Goal: Task Accomplishment & Management: Manage account settings

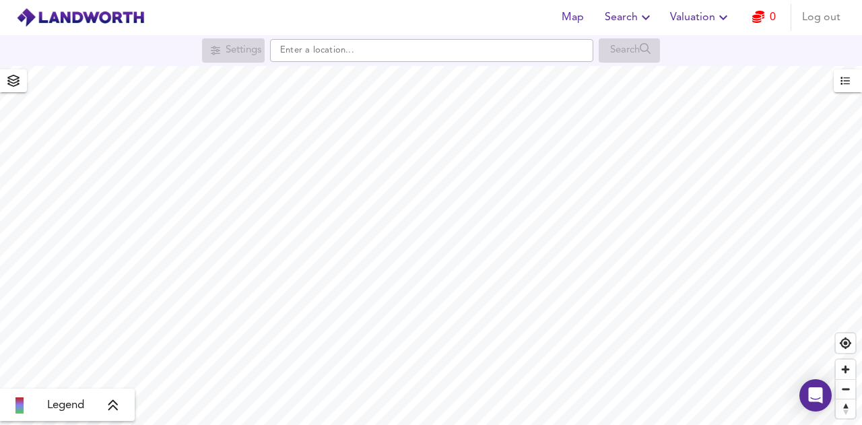
click at [822, 20] on span "Log out" at bounding box center [821, 17] width 38 height 19
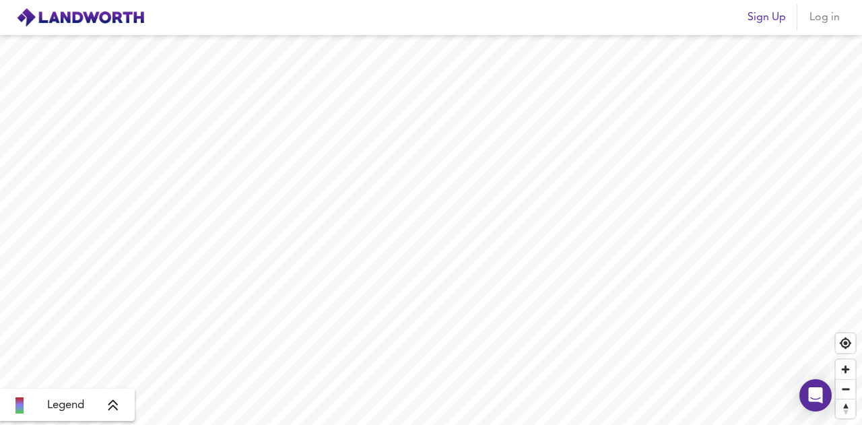
click at [819, 20] on span "Log in" at bounding box center [824, 17] width 32 height 19
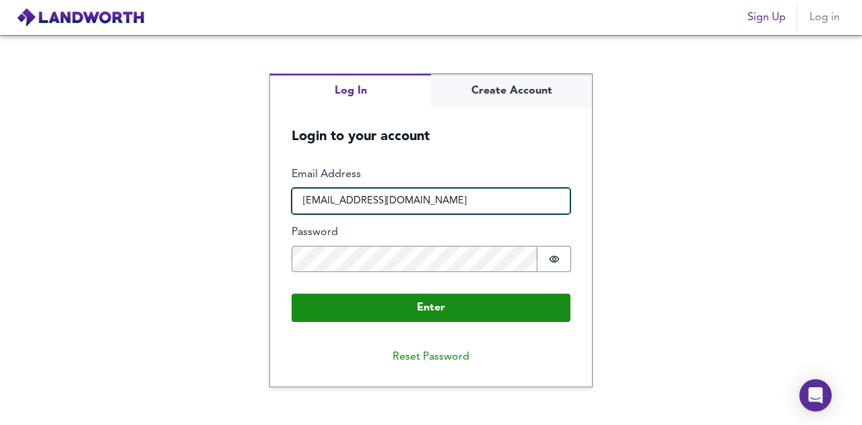
click at [479, 207] on input "venorent@gmail.com" at bounding box center [431, 201] width 279 height 27
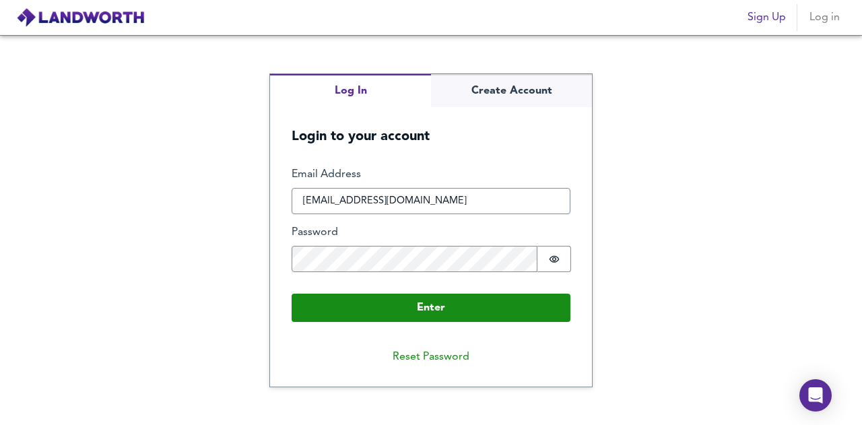
drag, startPoint x: 320, startPoint y: 201, endPoint x: 294, endPoint y: 193, distance: 27.1
click at [294, 193] on input "info@ajwilliamsproperties.com" at bounding box center [431, 201] width 279 height 27
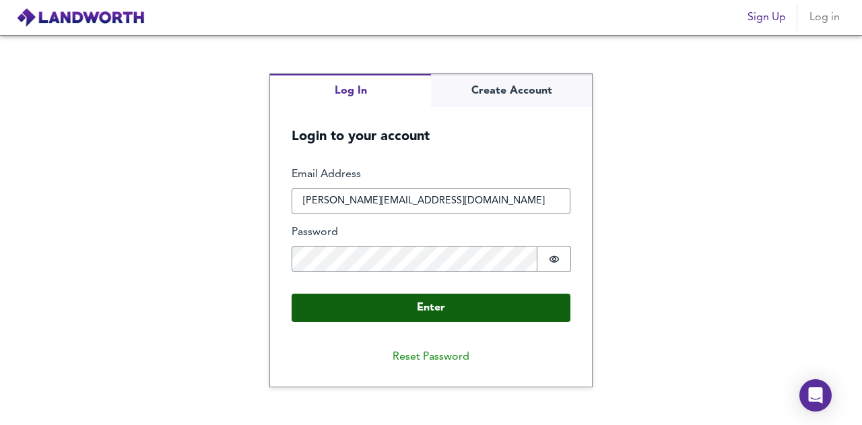
type input "joshua@ajwilliamsproperties.com"
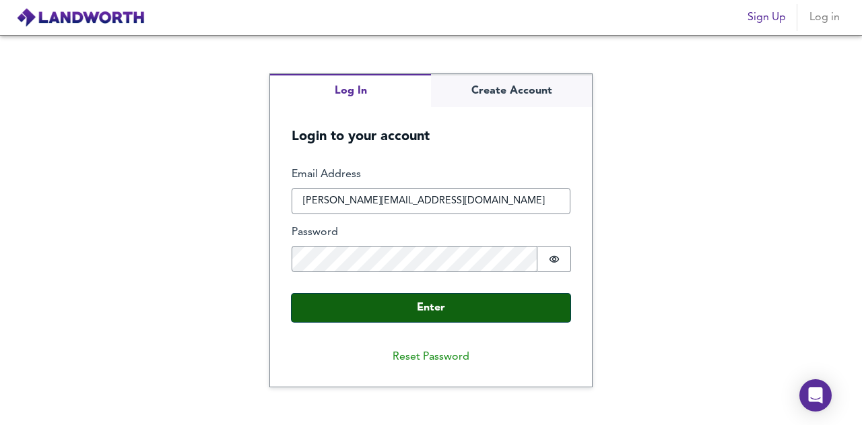
click at [523, 313] on button "Enter" at bounding box center [431, 308] width 279 height 28
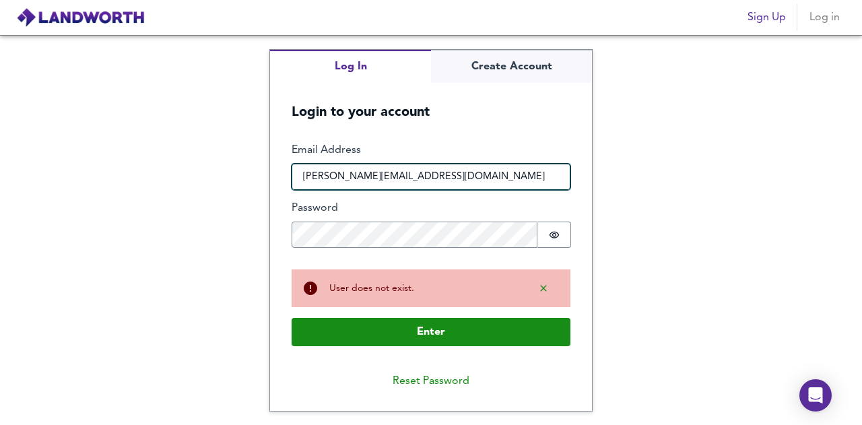
click at [426, 175] on input "joshua@ajwilliamsproperties.com" at bounding box center [431, 177] width 279 height 27
click at [424, 177] on input "joshua@ajwilliamsproperties.com" at bounding box center [431, 177] width 279 height 27
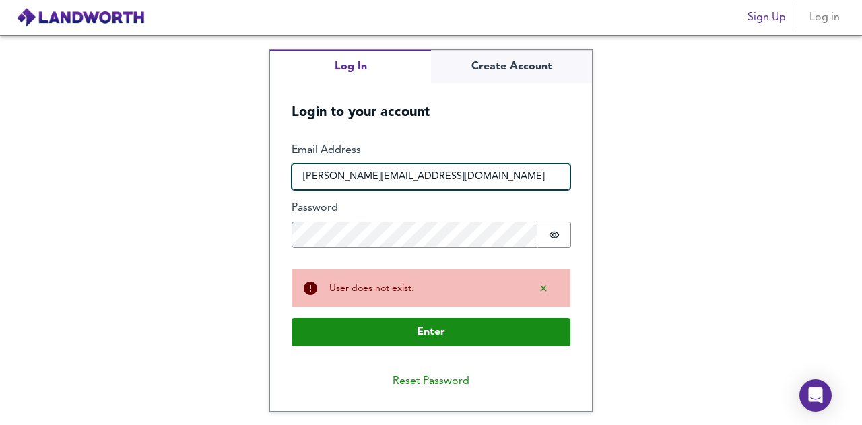
click at [488, 180] on input "joshua@ajwilliamsproperties.com" at bounding box center [431, 177] width 279 height 27
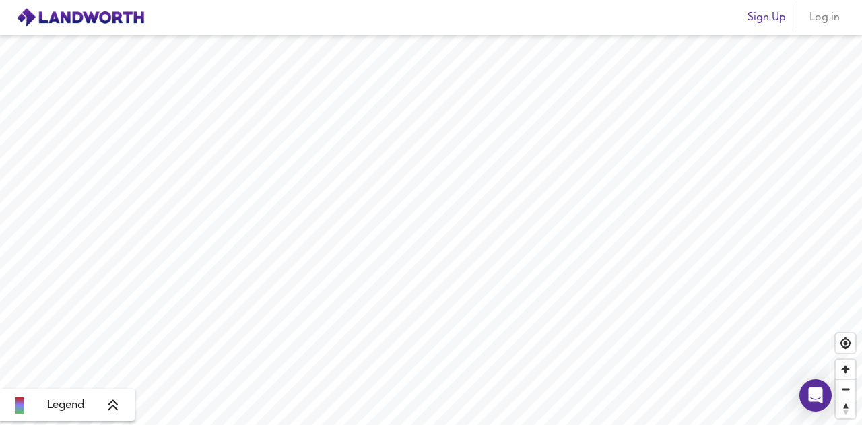
click at [820, 20] on span "Log in" at bounding box center [824, 17] width 32 height 19
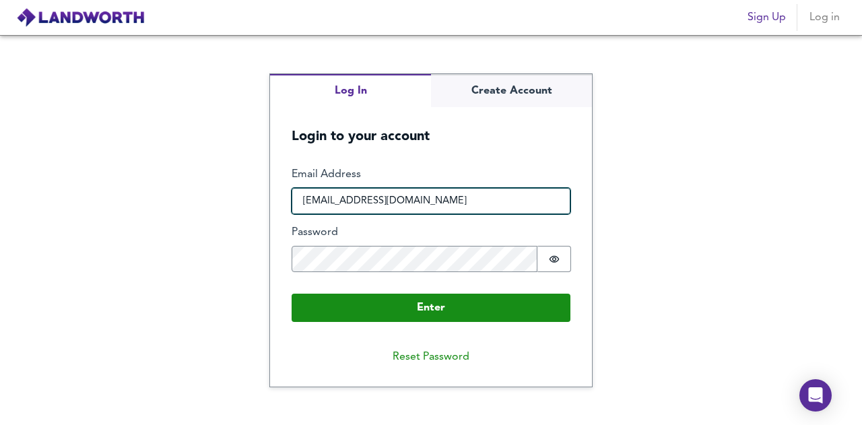
click at [504, 207] on input "[EMAIL_ADDRESS][DOMAIN_NAME]" at bounding box center [431, 201] width 279 height 27
click at [428, 199] on input "[EMAIL_ADDRESS][DOMAIN_NAME]" at bounding box center [431, 201] width 279 height 27
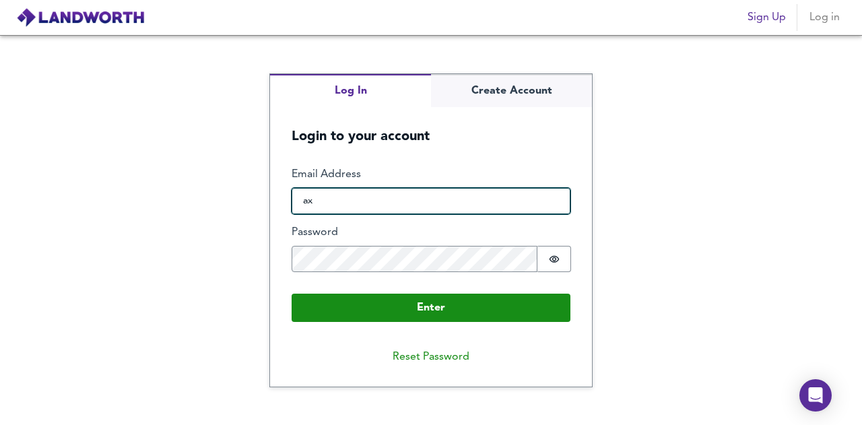
type input "a"
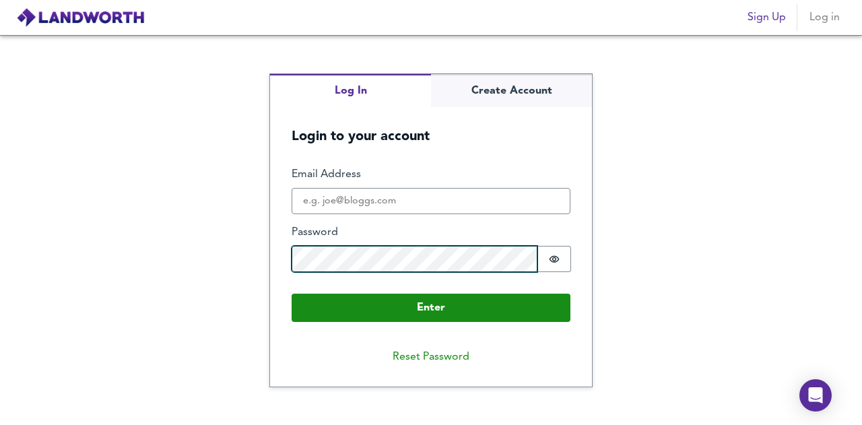
click at [404, 236] on div "Password Password is hidden" at bounding box center [431, 248] width 279 height 47
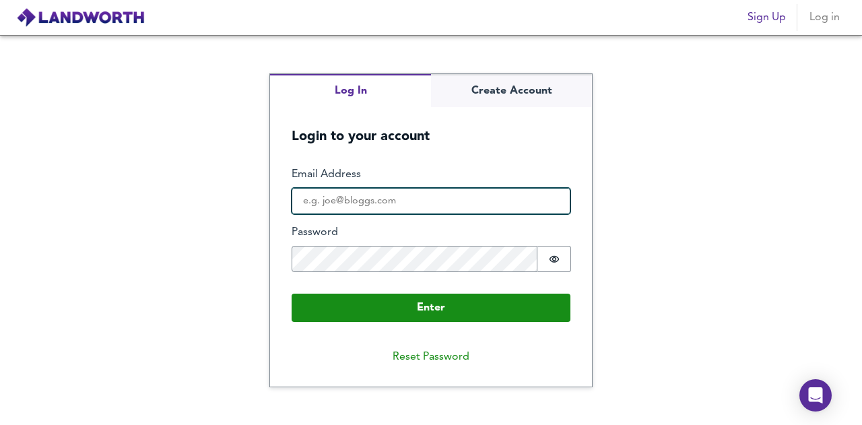
click at [527, 195] on input "Email Address" at bounding box center [431, 201] width 279 height 27
type input "[EMAIL_ADDRESS][DOMAIN_NAME]"
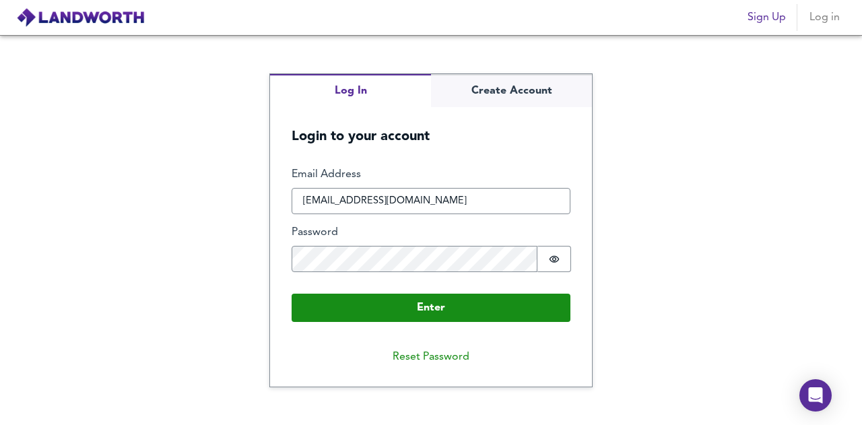
click at [482, 323] on form "Enter Email Address [EMAIL_ADDRESS][DOMAIN_NAME] Password Password is hidden Bu…" at bounding box center [431, 245] width 322 height 198
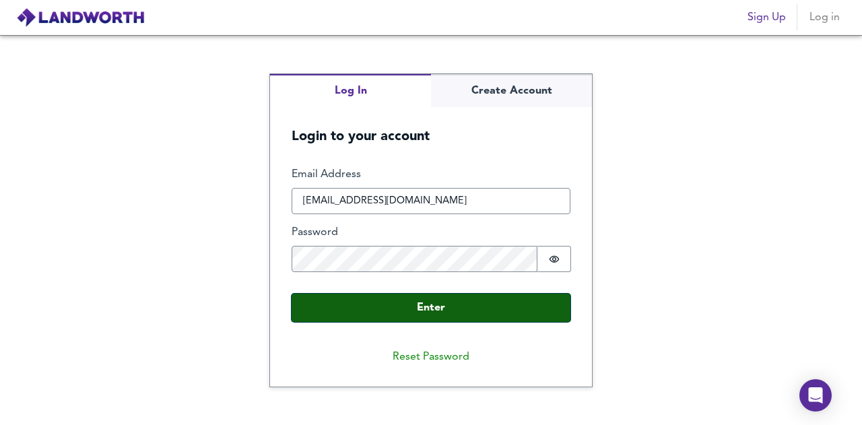
click at [484, 311] on button "Enter" at bounding box center [431, 308] width 279 height 28
